Goal: Information Seeking & Learning: Learn about a topic

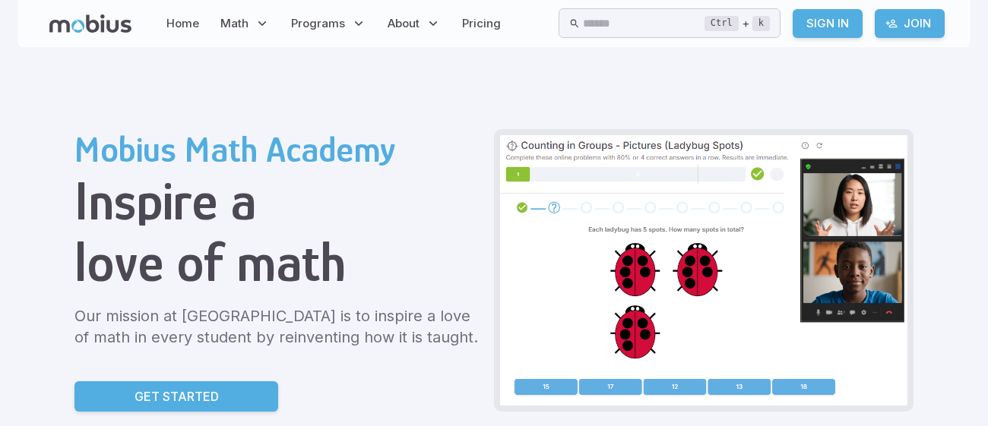
click at [163, 391] on p "Get Started" at bounding box center [176, 396] width 84 height 18
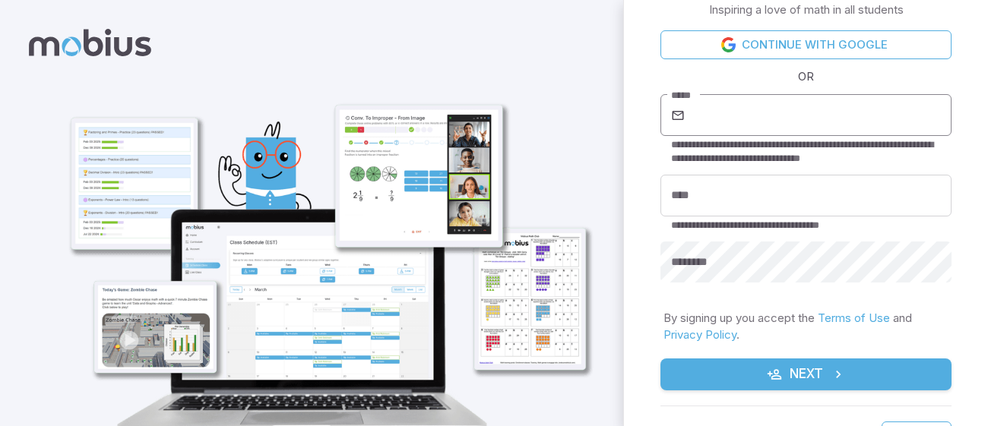
click at [766, 131] on input "*****" at bounding box center [820, 115] width 264 height 43
type input "**********"
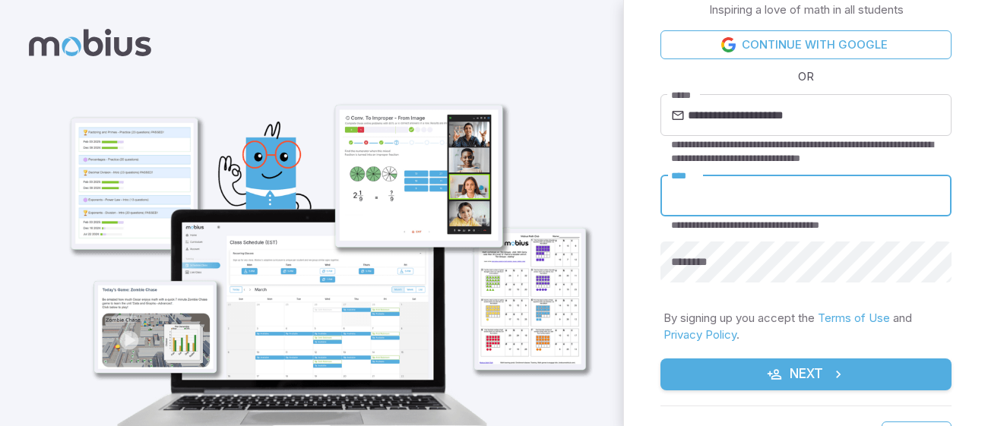
click at [767, 198] on input "****" at bounding box center [805, 196] width 291 height 42
type input "*****"
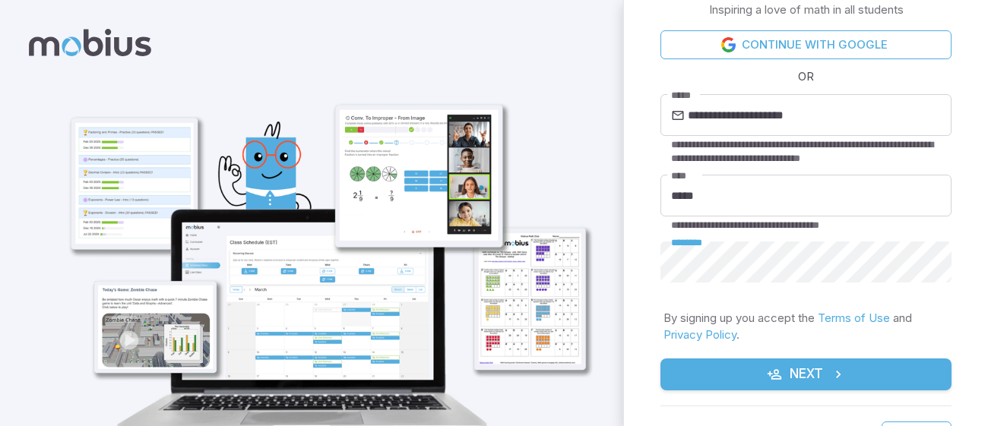
scroll to position [74, 0]
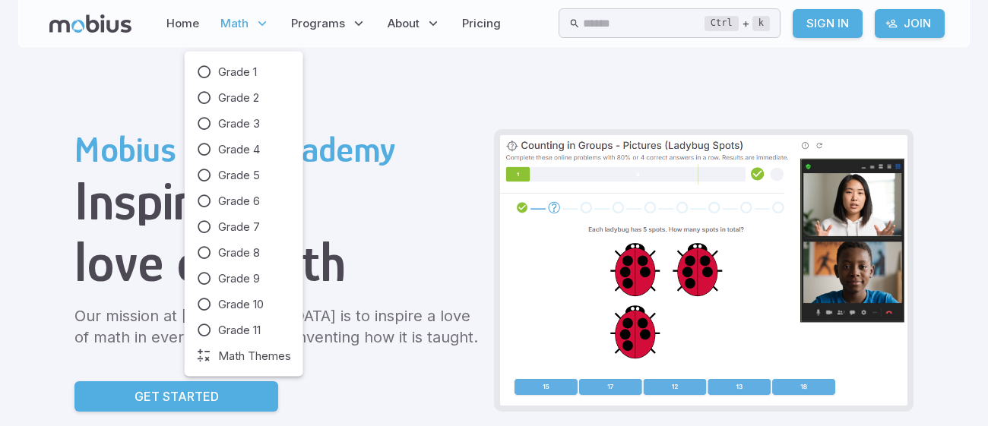
click at [225, 15] on span "Math" at bounding box center [234, 23] width 28 height 17
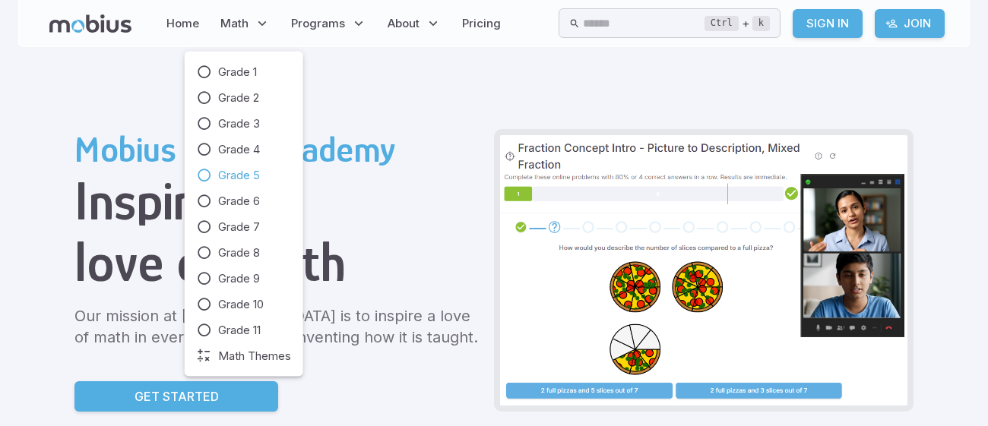
click at [232, 169] on span "Grade 5" at bounding box center [239, 175] width 42 height 17
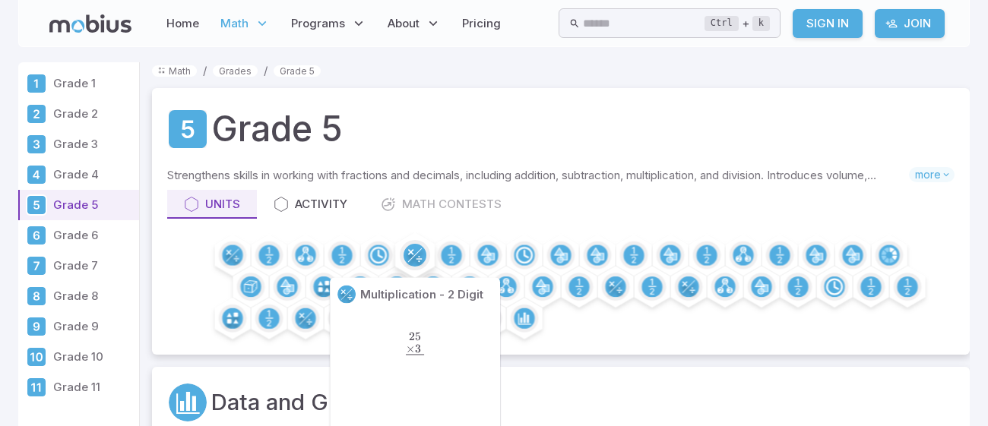
click at [423, 248] on circle at bounding box center [414, 255] width 23 height 23
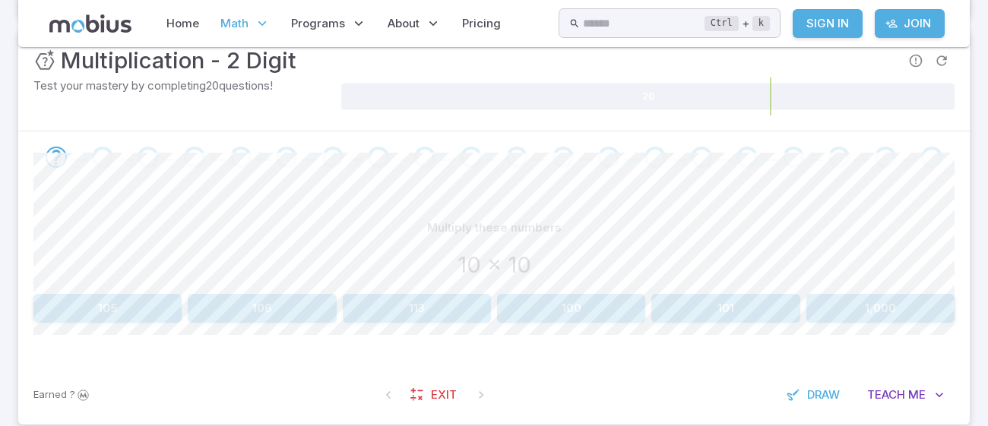
scroll to position [229, 0]
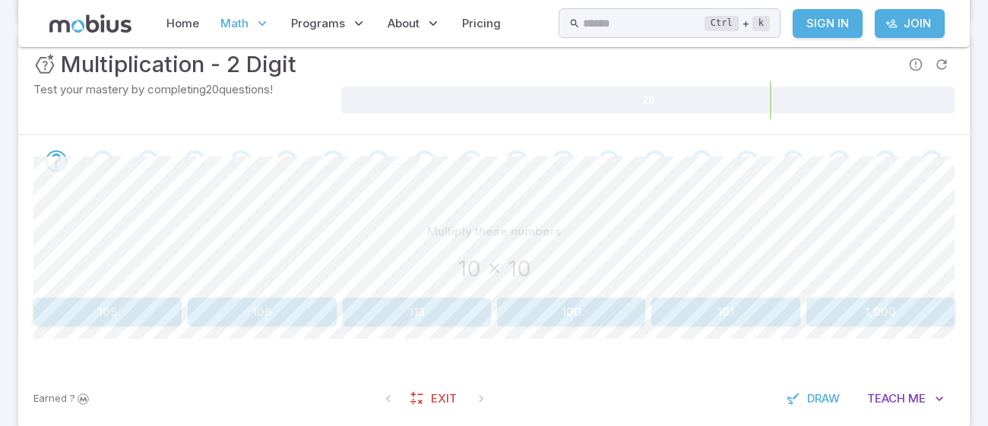
click at [579, 316] on button "100" at bounding box center [571, 312] width 148 height 29
click at [855, 305] on button "60" at bounding box center [880, 312] width 148 height 29
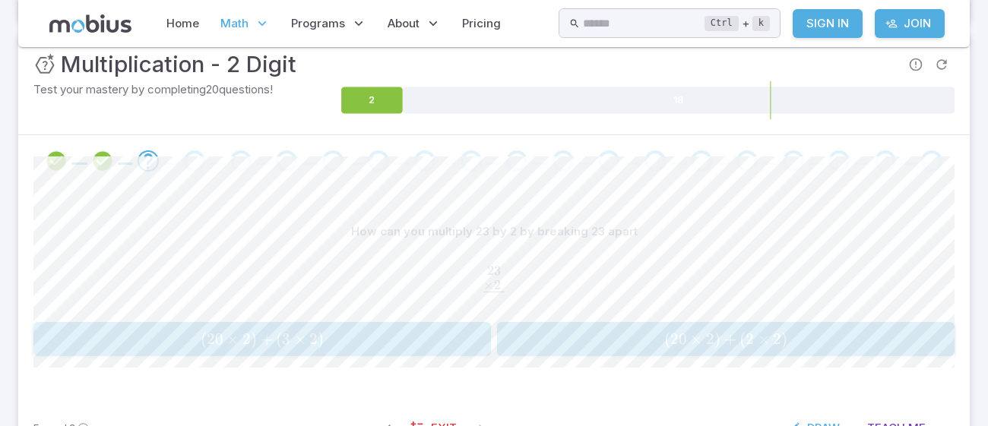
click at [283, 346] on span "3" at bounding box center [286, 339] width 8 height 19
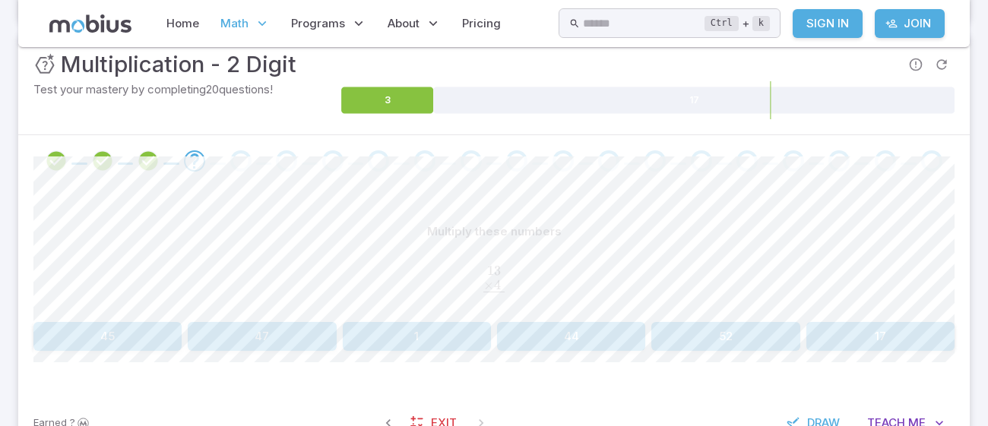
click at [731, 332] on button "52" at bounding box center [725, 336] width 148 height 29
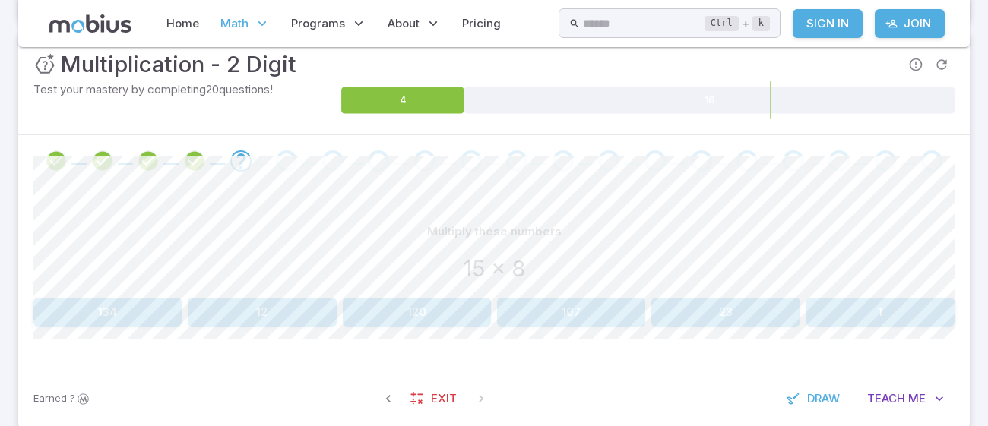
click at [459, 309] on button "120" at bounding box center [417, 312] width 148 height 29
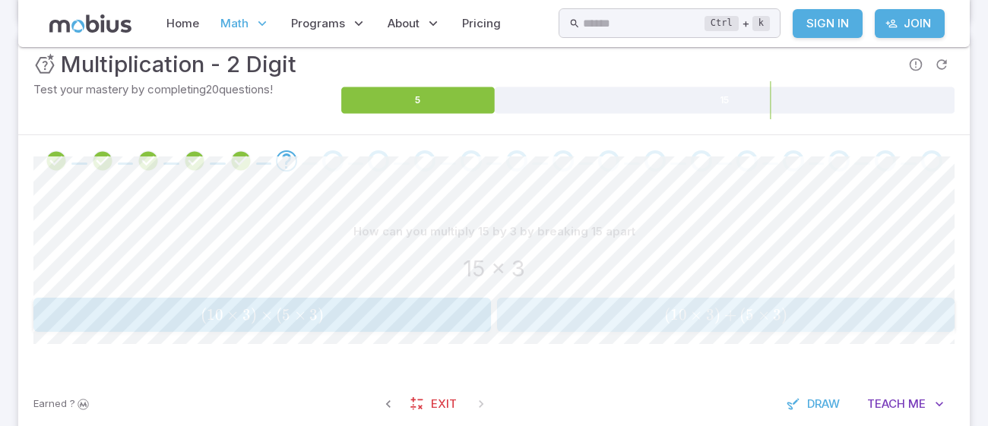
click at [707, 317] on span "3" at bounding box center [710, 314] width 8 height 19
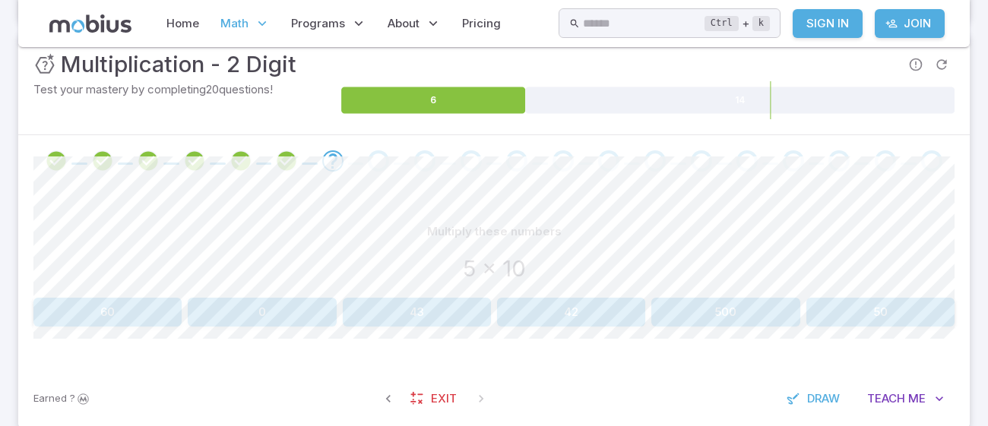
click at [707, 317] on button "500" at bounding box center [725, 312] width 148 height 29
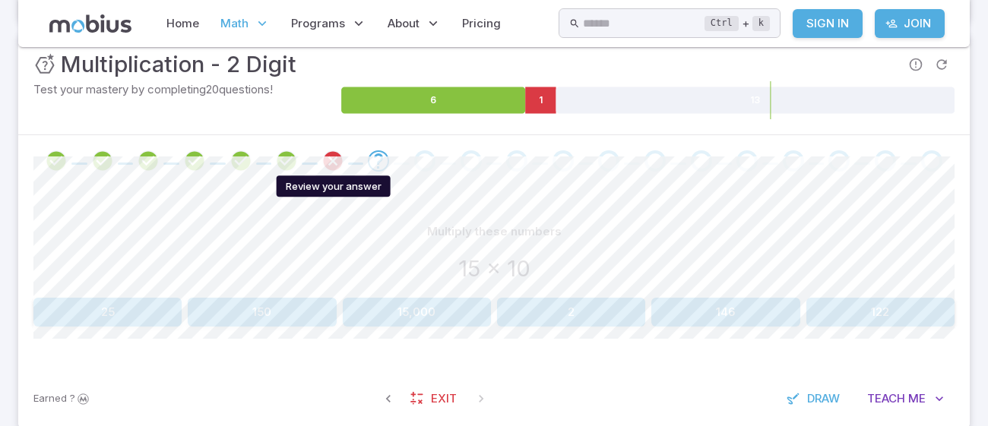
click at [333, 164] on icon "Review your answer" at bounding box center [332, 161] width 23 height 23
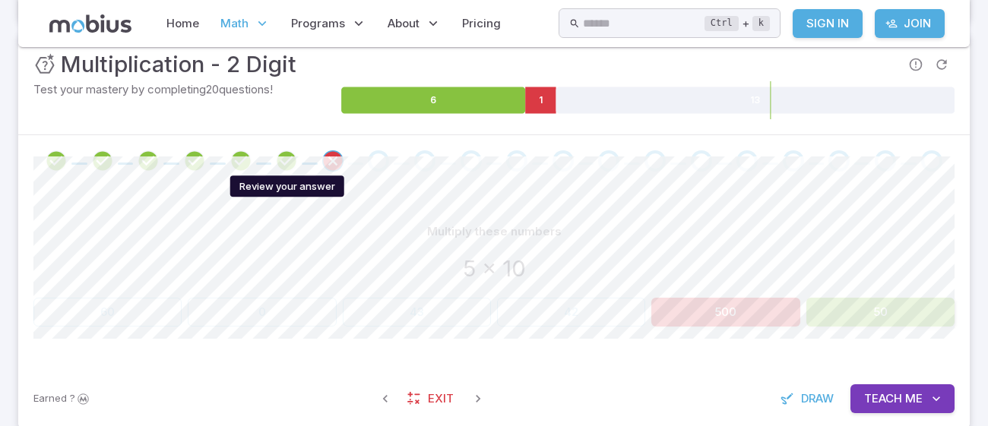
click at [288, 150] on icon "Review your answer" at bounding box center [286, 161] width 23 height 23
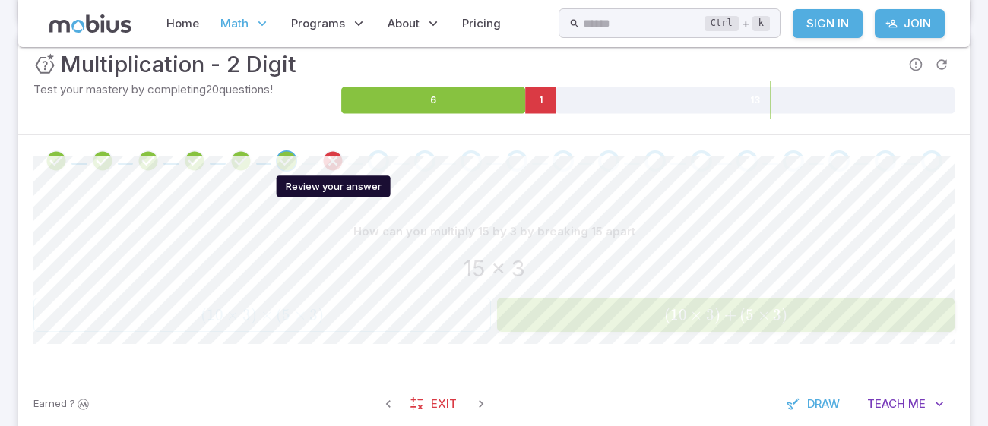
click at [334, 162] on icon "Review your answer" at bounding box center [332, 161] width 23 height 23
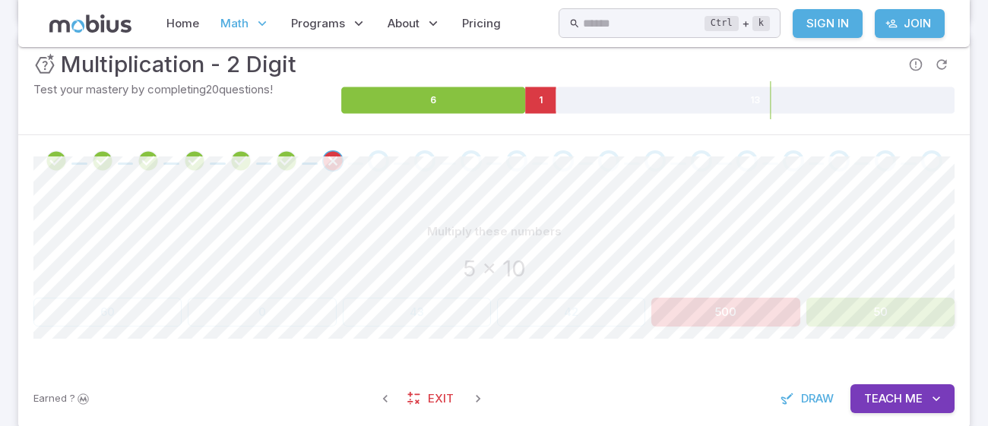
click at [858, 309] on button "50" at bounding box center [880, 312] width 148 height 29
click at [860, 312] on button "50" at bounding box center [880, 312] width 148 height 29
click at [647, 320] on div "60 0 43 42 500 50" at bounding box center [493, 312] width 921 height 29
click at [862, 394] on button "Teach Me" at bounding box center [902, 398] width 104 height 29
click at [805, 403] on span "Draw" at bounding box center [817, 398] width 33 height 17
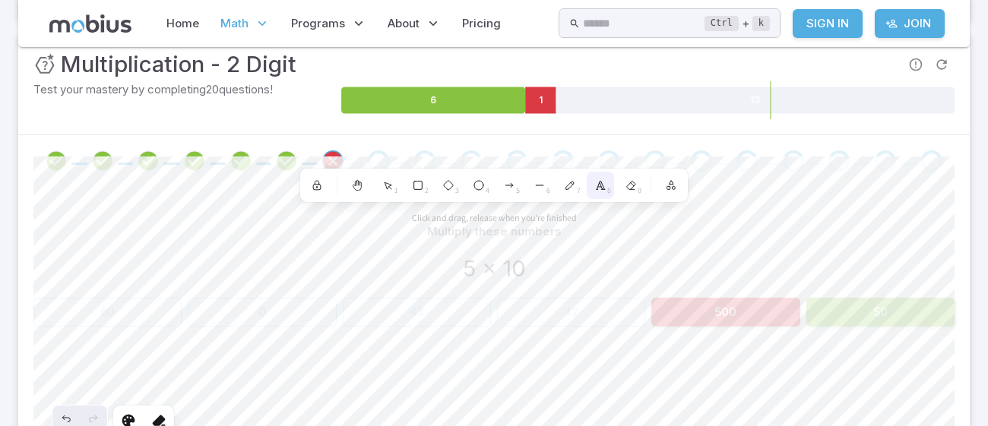
click at [612, 192] on div "8" at bounding box center [600, 185] width 27 height 27
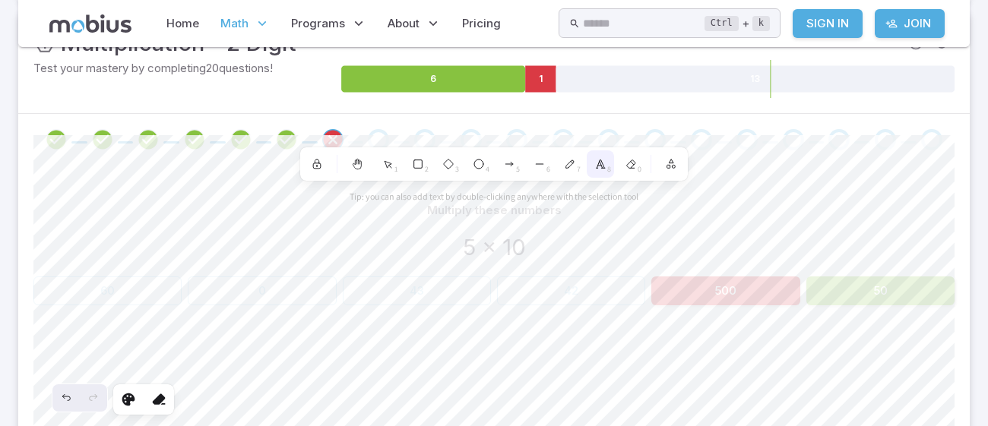
click at [614, 214] on textarea at bounding box center [647, 224] width 66 height 20
type textarea "*"
click at [318, 172] on div at bounding box center [316, 163] width 27 height 27
click at [319, 172] on div at bounding box center [316, 163] width 27 height 27
click at [383, 165] on icon at bounding box center [387, 164] width 13 height 13
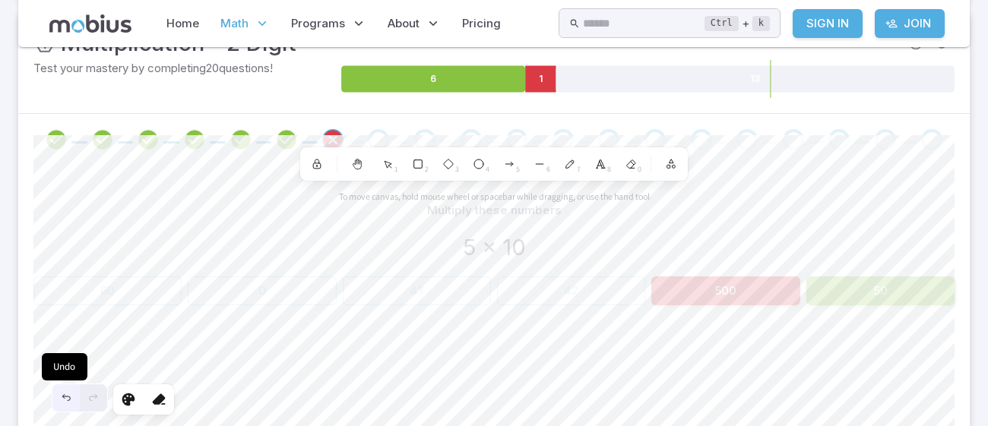
click at [67, 394] on icon "Undo" at bounding box center [66, 398] width 12 height 12
click at [98, 394] on icon "Redo" at bounding box center [93, 398] width 12 height 12
click at [156, 400] on icon at bounding box center [158, 399] width 15 height 15
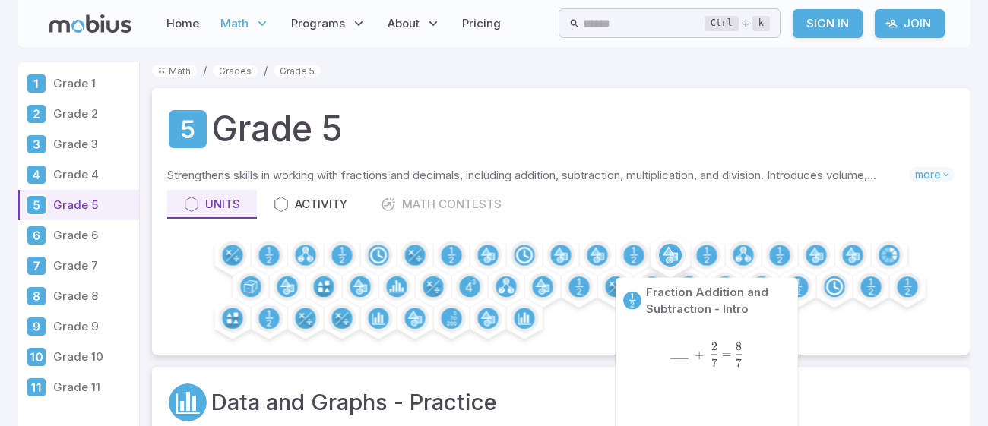
click at [662, 252] on circle at bounding box center [670, 255] width 23 height 23
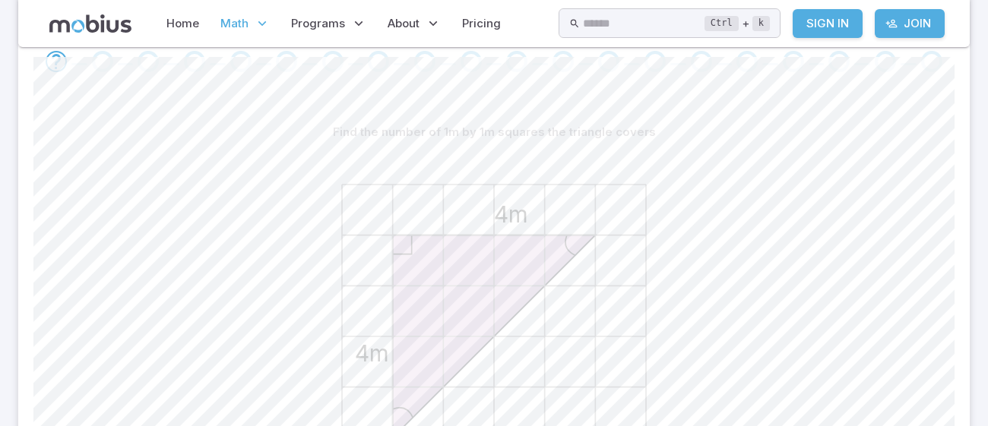
scroll to position [329, 0]
click at [526, 302] on icon "4m 4m" at bounding box center [494, 336] width 380 height 380
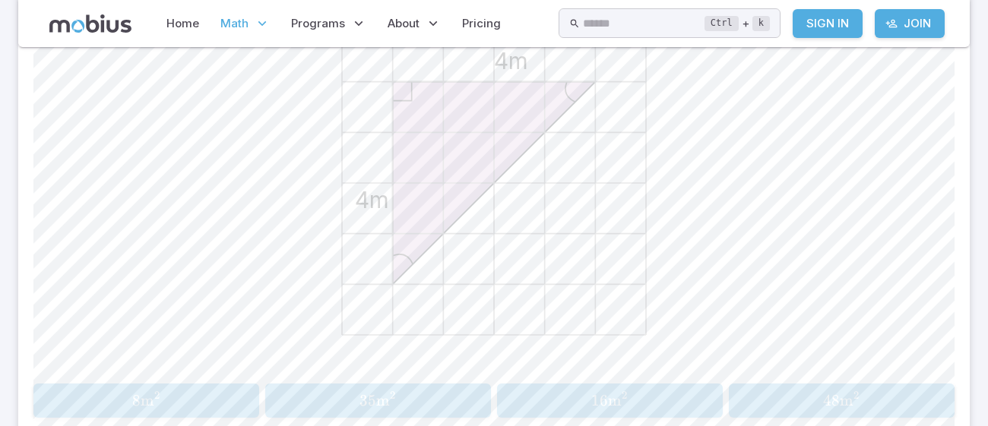
click at [472, 245] on icon "4m 4m" at bounding box center [494, 183] width 380 height 380
click at [223, 390] on div "8 m 2 8\text{m}^2 8 m 2" at bounding box center [146, 401] width 216 height 22
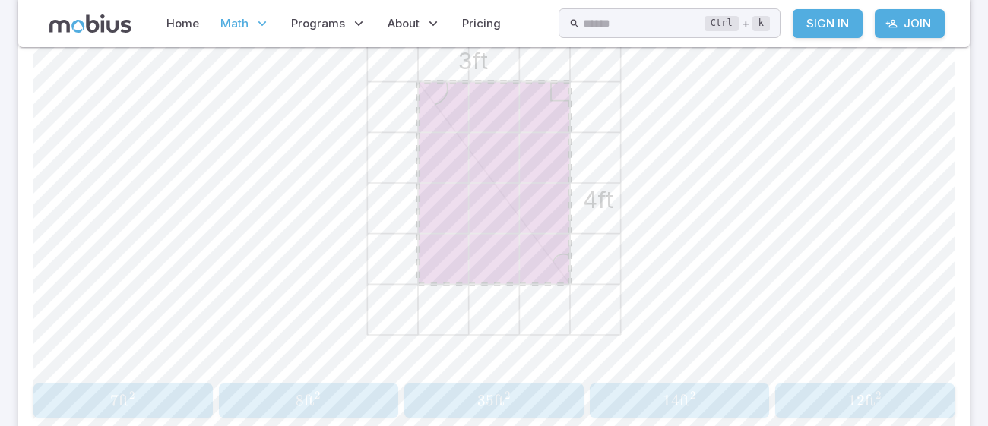
click at [833, 410] on div "12 ft 2 12\text{ft}^2 12 ft 2" at bounding box center [863, 401] width 169 height 22
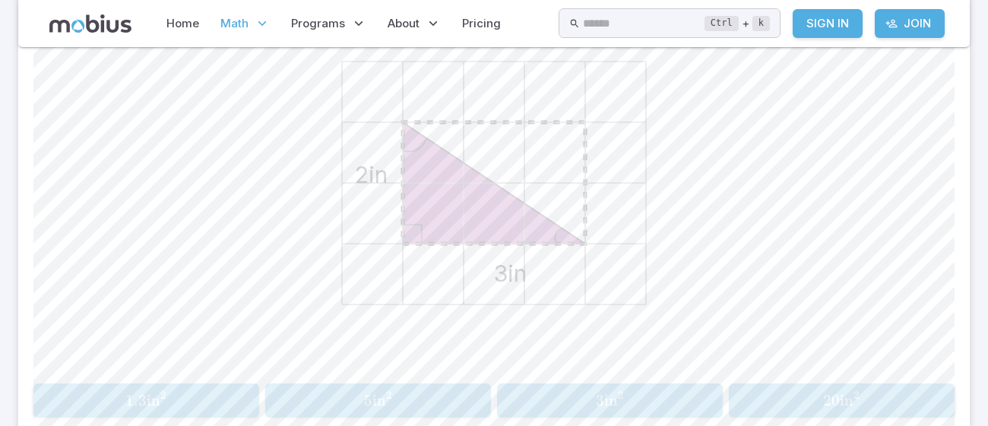
click at [504, 130] on icon at bounding box center [494, 183] width 182 height 122
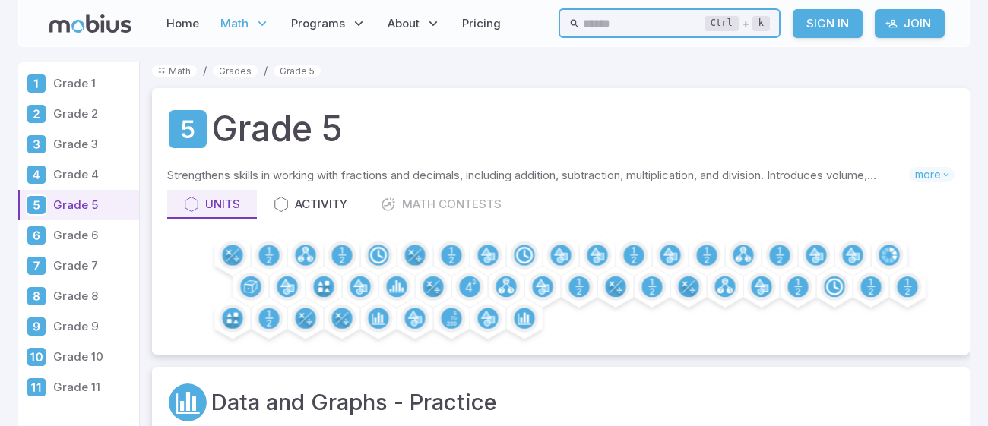
click at [630, 14] on input "text" at bounding box center [644, 23] width 122 height 30
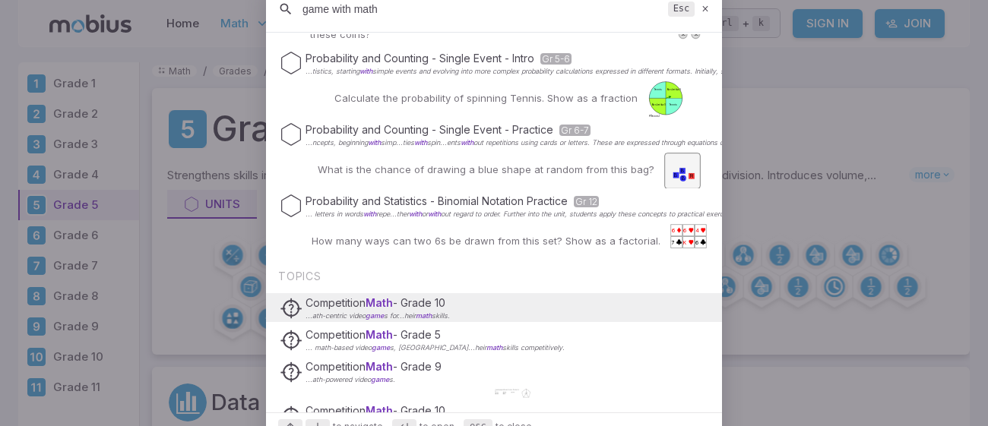
scroll to position [251, 0]
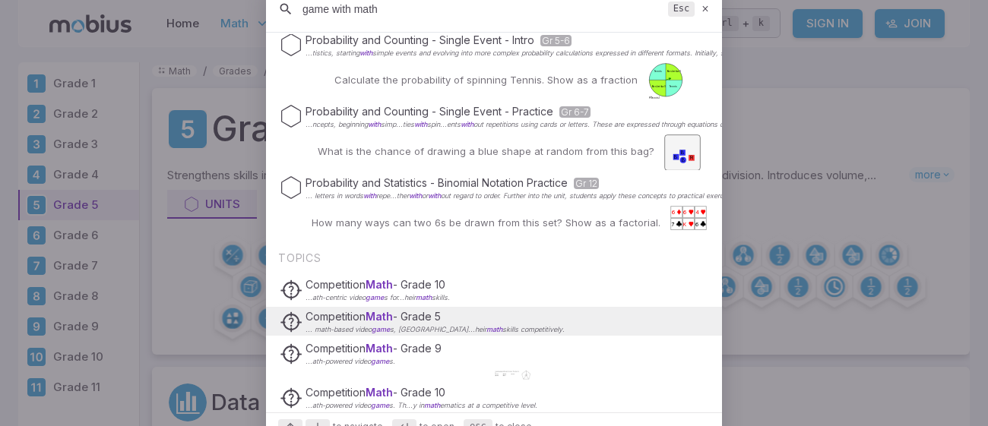
type input "game with math"
click at [523, 325] on div "Competition Math - Grade 5 ... math-based video game s, [GEOGRAPHIC_DATA]...hei…" at bounding box center [494, 321] width 428 height 29
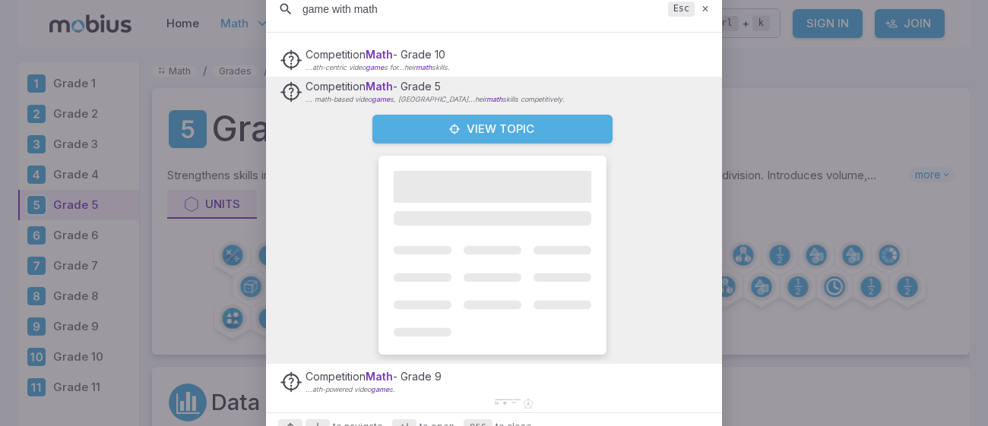
scroll to position [484, 0]
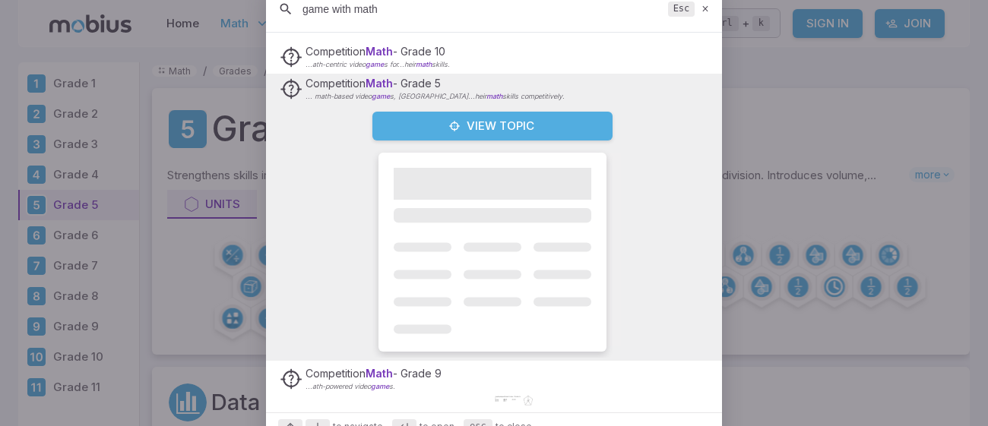
click at [463, 172] on span "Suggestions" at bounding box center [493, 184] width 198 height 32
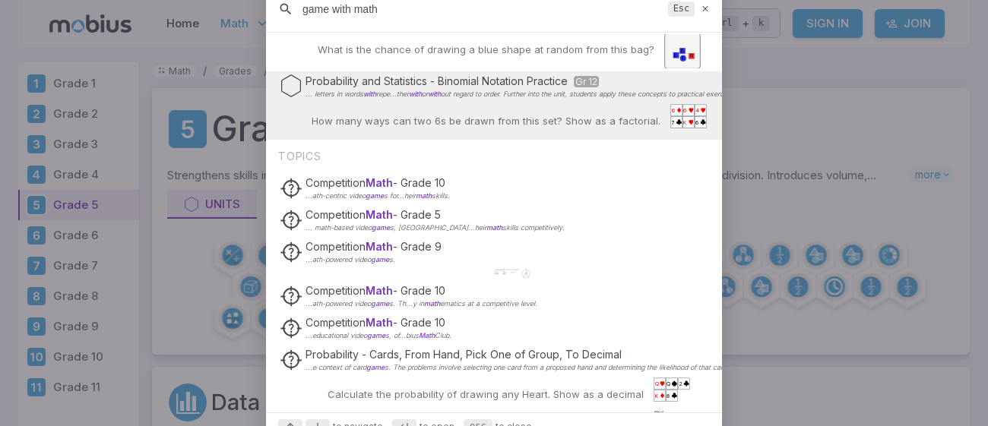
scroll to position [0, 0]
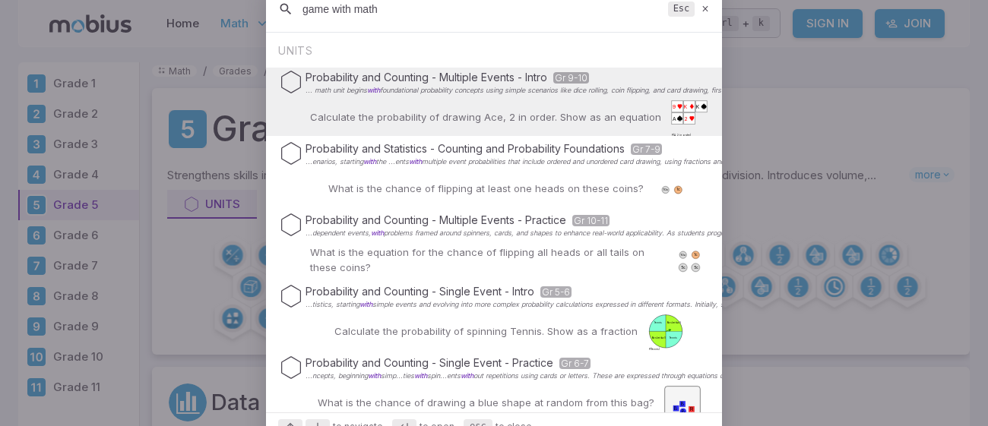
click at [704, 6] on icon at bounding box center [705, 8] width 10 height 11
